Goal: Use online tool/utility: Utilize a website feature to perform a specific function

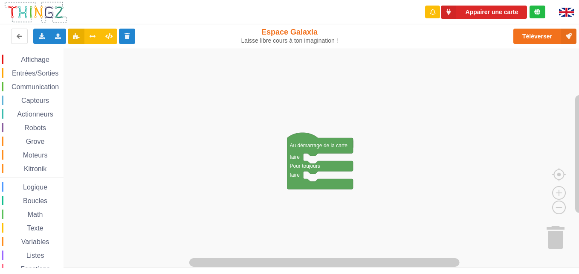
click at [39, 85] on span "Communication" at bounding box center [35, 86] width 50 height 7
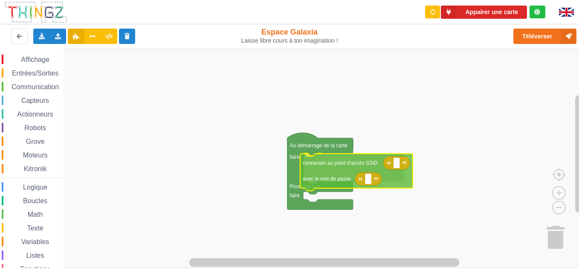
click at [323, 178] on div "Affichage Entrées/Sorties Communication Capteurs Actionneurs Robots Grove Moteu…" at bounding box center [292, 158] width 585 height 219
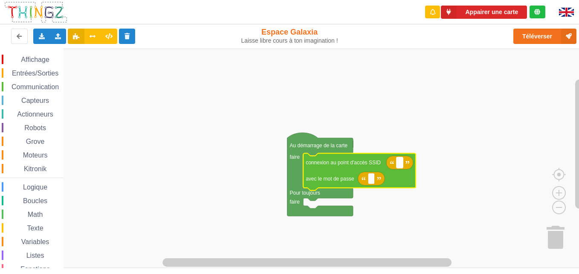
click at [399, 162] on text "Espace de travail de Blocky" at bounding box center [399, 162] width 1 height 6
type input "technoa5"
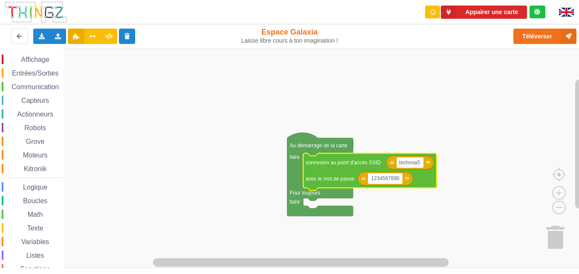
type input "1234567890"
click at [505, 19] on div "Appairer une carte" at bounding box center [484, 12] width 135 height 24
click at [503, 11] on button "Appairer une carte" at bounding box center [484, 12] width 86 height 13
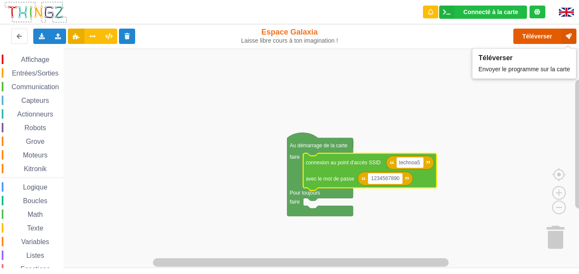
click at [549, 29] on button "Téléverser" at bounding box center [544, 36] width 63 height 15
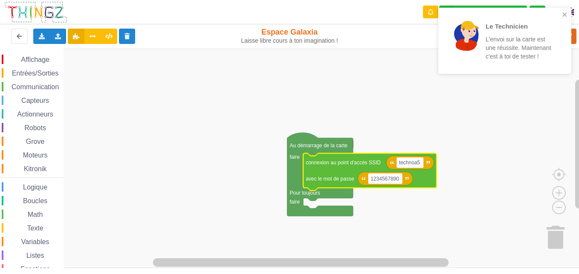
click at [37, 84] on span "Communication" at bounding box center [35, 86] width 50 height 7
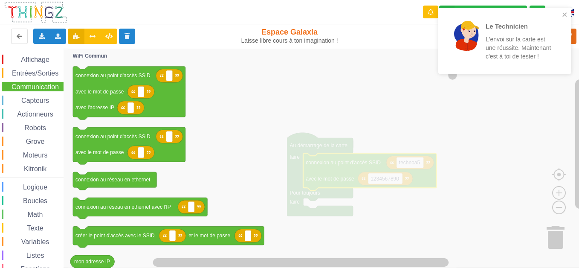
click at [366, 130] on icon "Espace de travail de Blocky" at bounding box center [263, 158] width 391 height 219
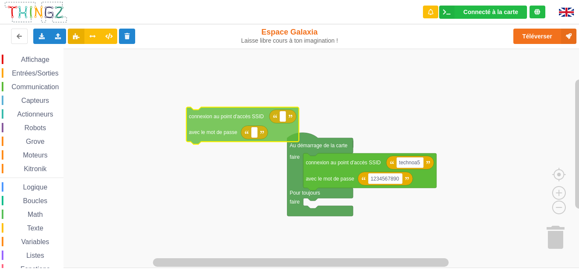
click at [203, 124] on div "Affichage Entrées/Sorties Communication Capteurs Actionneurs Robots Grove Moteu…" at bounding box center [292, 158] width 585 height 219
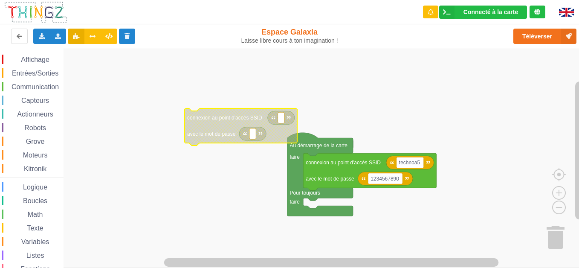
click at [203, 124] on icon "Espace de travail de Blocky" at bounding box center [240, 126] width 112 height 37
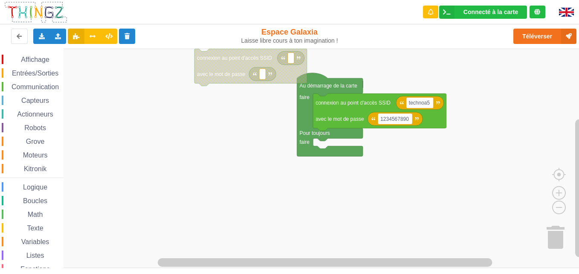
click at [223, 105] on div "Affichage Entrées/Sorties Communication Capteurs Actionneurs Robots Grove Moteu…" at bounding box center [292, 158] width 585 height 219
click at [43, 201] on span "Boucles" at bounding box center [35, 200] width 27 height 7
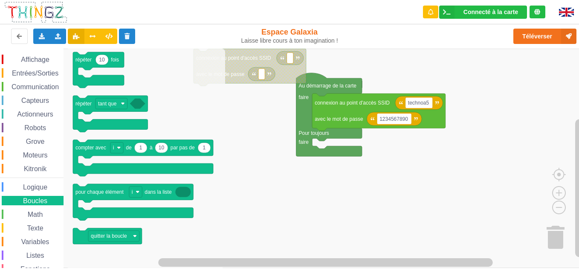
click at [39, 210] on div "Math" at bounding box center [33, 213] width 62 height 9
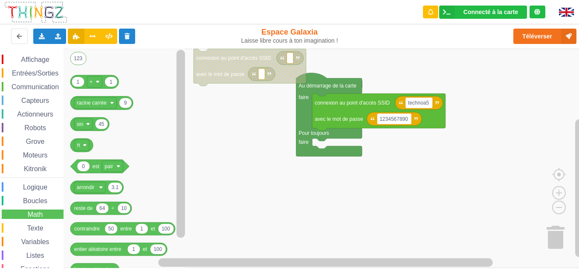
click at [40, 88] on span "Communication" at bounding box center [35, 86] width 50 height 7
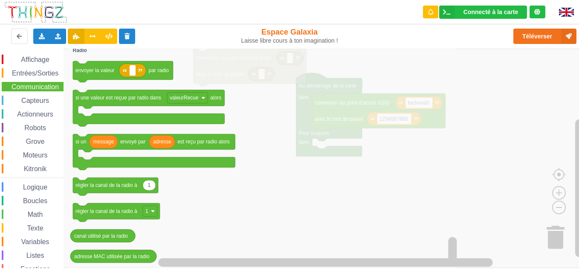
click at [332, 186] on icon "Espace de travail de Blocky" at bounding box center [263, 158] width 391 height 219
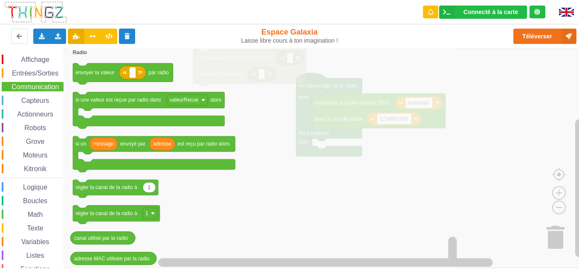
click at [377, 187] on icon "Espace de travail de Blocky" at bounding box center [263, 158] width 391 height 219
click at [30, 154] on span "Moteurs" at bounding box center [35, 154] width 27 height 7
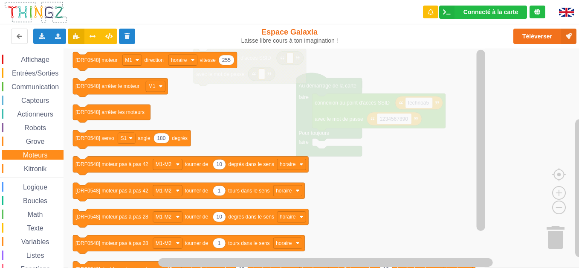
click at [46, 237] on div "Variables" at bounding box center [33, 240] width 62 height 9
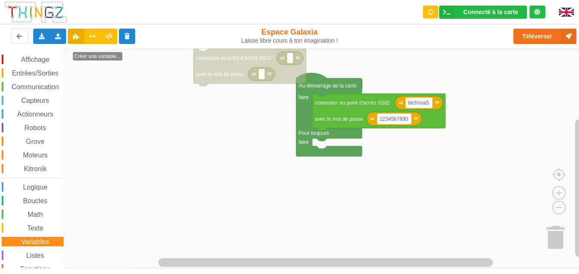
click at [46, 237] on div "Variables" at bounding box center [33, 240] width 62 height 9
click at [24, 167] on span "Kitronik" at bounding box center [35, 168] width 25 height 7
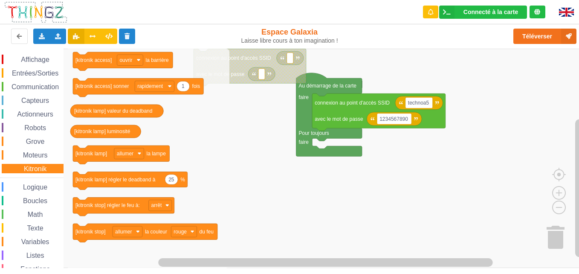
click at [34, 229] on span "Texte" at bounding box center [35, 227] width 19 height 7
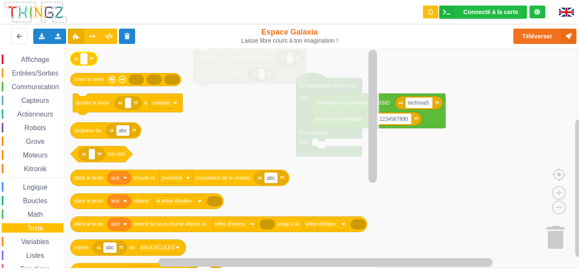
click at [86, 57] on rect "Espace de travail de Blocky" at bounding box center [84, 58] width 6 height 11
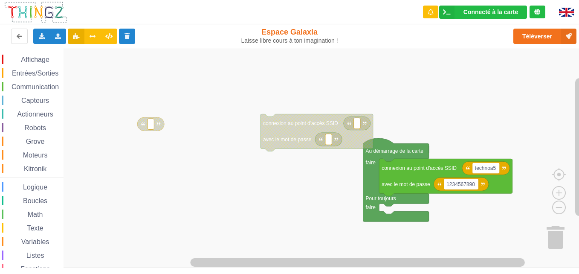
click at [305, 123] on text "connexion au point d'accès SSID" at bounding box center [300, 123] width 75 height 6
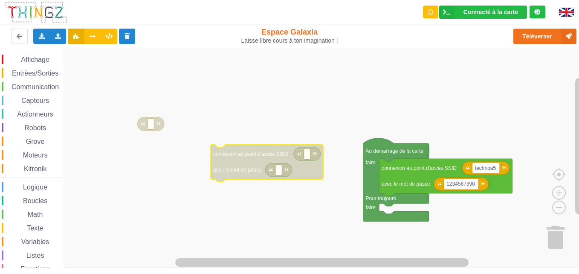
click at [316, 102] on rect "Espace de travail de Blocky" at bounding box center [292, 158] width 585 height 219
click at [396, 185] on text "avec le mot de passe" at bounding box center [405, 184] width 49 height 6
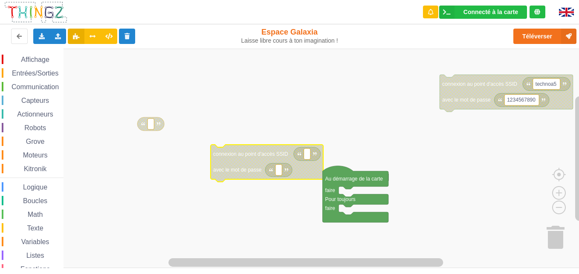
click at [274, 166] on icon "Espace de travail de Blocky" at bounding box center [278, 170] width 27 height 14
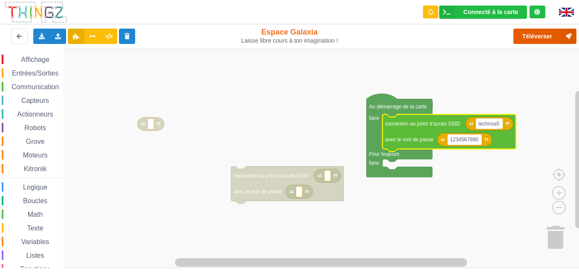
click at [561, 39] on icon at bounding box center [568, 36] width 15 height 15
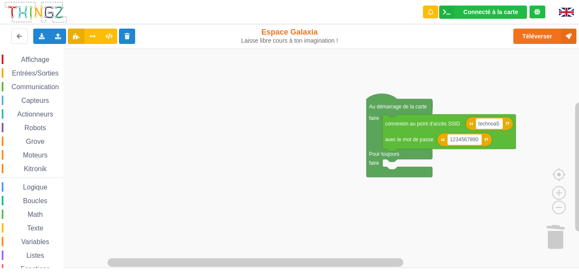
click at [57, 89] on span "Communication" at bounding box center [35, 86] width 50 height 7
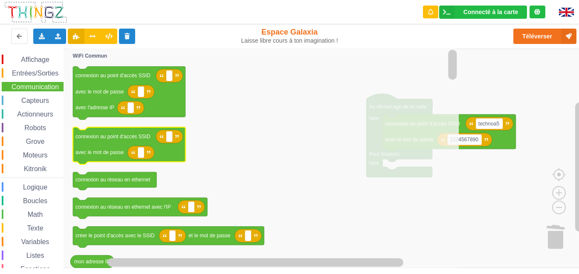
click at [100, 133] on text "connexion au point d'accès SSID" at bounding box center [112, 136] width 75 height 6
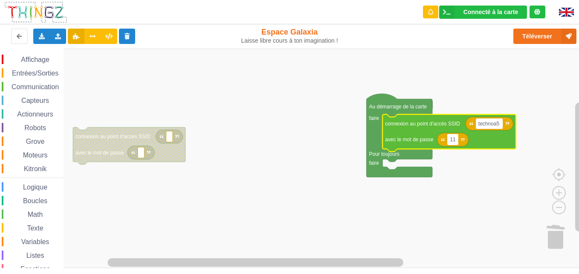
type input "1"
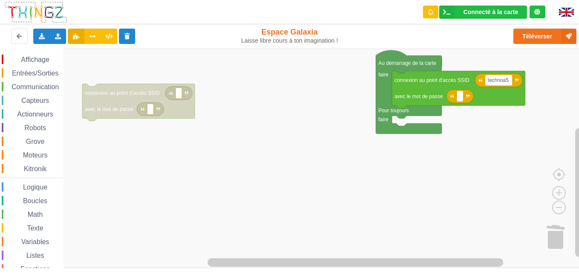
click at [457, 117] on div "Affichage Entrées/Sorties Communication Capteurs Actionneurs Robots Grove Moteu…" at bounding box center [292, 158] width 585 height 219
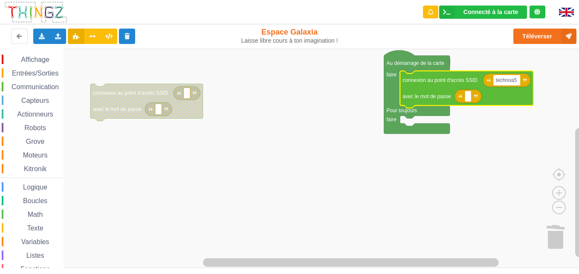
click at [472, 97] on icon "Espace de travail de Blocky" at bounding box center [467, 96] width 27 height 14
click at [473, 103] on icon "Espace de travail de Blocky" at bounding box center [467, 96] width 27 height 14
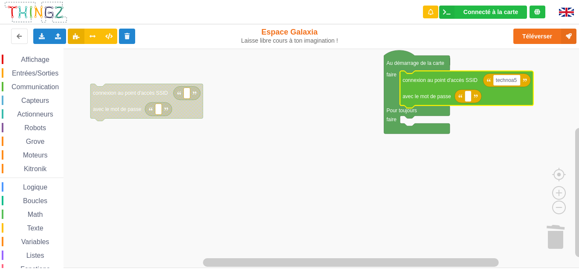
click at [473, 103] on icon "Espace de travail de Blocky" at bounding box center [467, 96] width 27 height 14
click at [461, 88] on icon "Espace de travail de Blocky" at bounding box center [466, 89] width 133 height 37
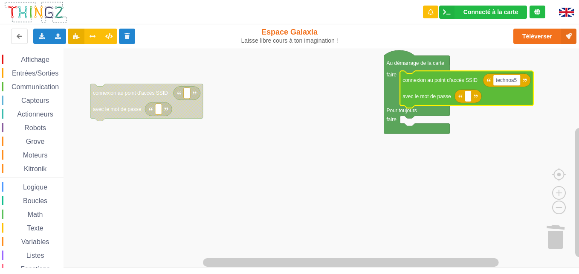
click at [461, 88] on icon "Espace de travail de Blocky" at bounding box center [466, 89] width 133 height 37
click at [470, 91] on rect "Espace de travail de Blocky" at bounding box center [467, 96] width 6 height 11
click at [432, 91] on icon "Espace de travail de Blocky" at bounding box center [466, 89] width 133 height 37
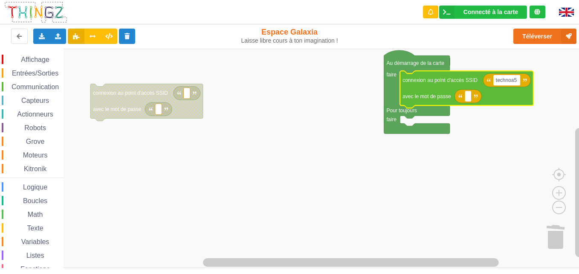
click at [432, 91] on icon "Espace de travail de Blocky" at bounding box center [466, 89] width 133 height 37
click at [419, 91] on icon "Espace de travail de Blocky" at bounding box center [466, 89] width 133 height 37
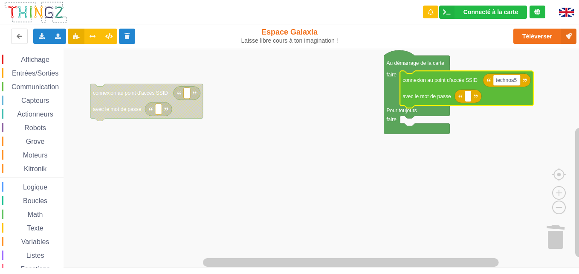
click at [422, 84] on icon "Espace de travail de Blocky" at bounding box center [466, 89] width 133 height 37
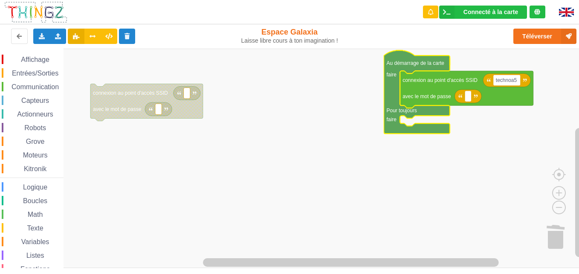
click at [392, 75] on text "faire" at bounding box center [391, 75] width 10 height 6
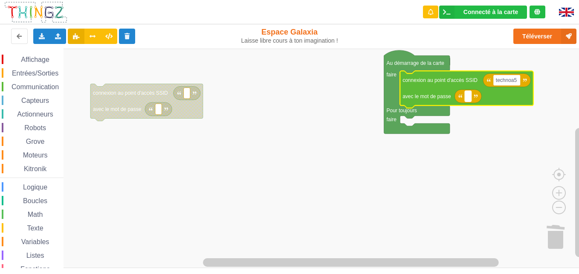
click at [467, 93] on text "Espace de travail de Blocky" at bounding box center [467, 96] width 1 height 6
type input "1234567890"
click at [392, 176] on rect "Espace de travail de Blocky" at bounding box center [292, 158] width 585 height 219
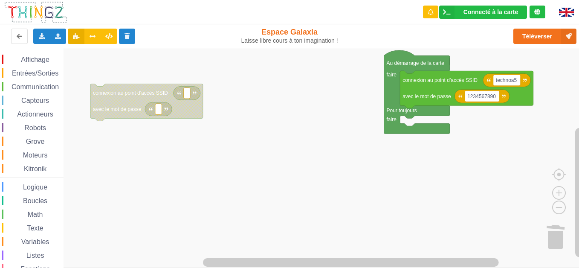
click at [48, 86] on span "Communication" at bounding box center [35, 86] width 50 height 7
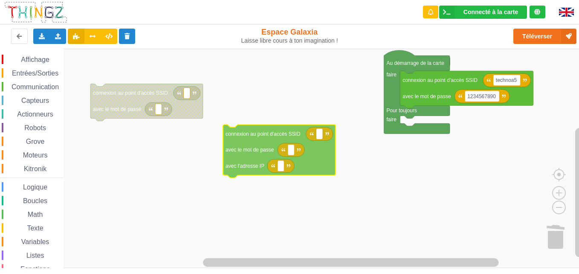
click at [256, 159] on div "Affichage Entrées/Sorties Communication Capteurs Actionneurs Robots Grove Moteu…" at bounding box center [292, 158] width 585 height 219
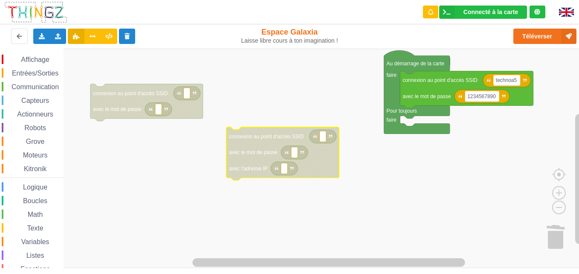
click at [286, 170] on rect "Espace de travail de Blocky" at bounding box center [284, 168] width 6 height 11
click at [320, 141] on rect "Espace de travail de Blocky" at bounding box center [323, 136] width 6 height 11
type input "T"
type input "technoa5"
click at [293, 156] on rect "Espace de travail de Blocky" at bounding box center [294, 152] width 6 height 11
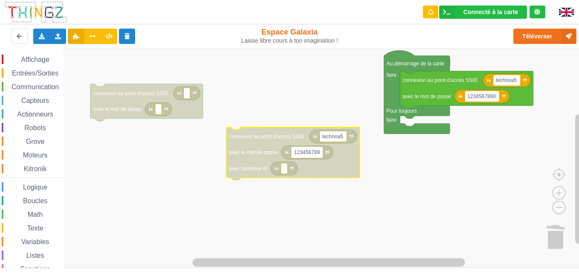
type input "1234567890"
click at [285, 170] on text "Espace de travail de Blocky" at bounding box center [283, 168] width 1 height 6
type input "[TECHNICAL_ID]"
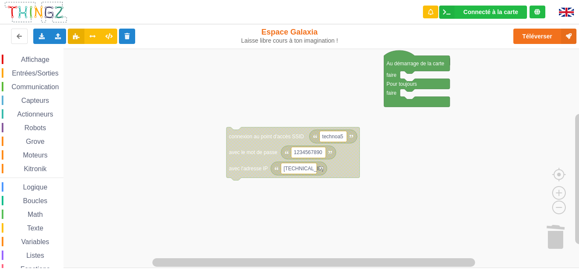
click at [256, 138] on text "connexion au point d'accès SSID" at bounding box center [266, 136] width 75 height 6
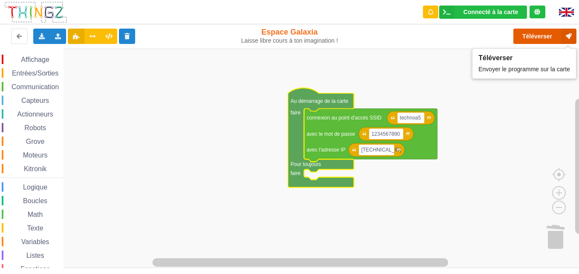
click at [539, 43] on button "Téléverser" at bounding box center [544, 36] width 63 height 15
